Goal: Task Accomplishment & Management: Manage account settings

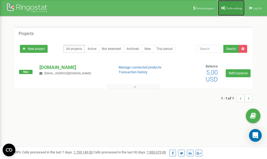
click at [228, 8] on span "Profile settings" at bounding box center [234, 8] width 16 height 3
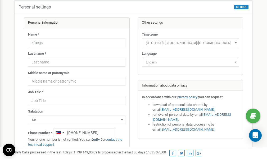
click at [98, 138] on link "verify it" at bounding box center [97, 139] width 11 height 4
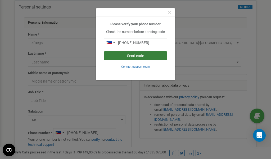
click at [130, 55] on button "Send code" at bounding box center [135, 55] width 63 height 9
